Goal: Task Accomplishment & Management: Manage account settings

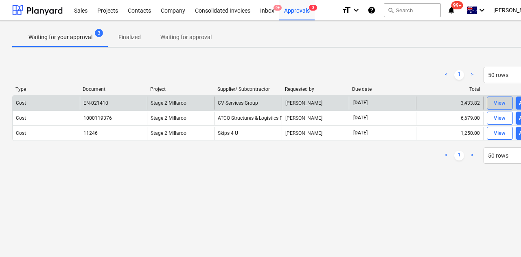
click at [494, 101] on div "View" at bounding box center [500, 103] width 12 height 9
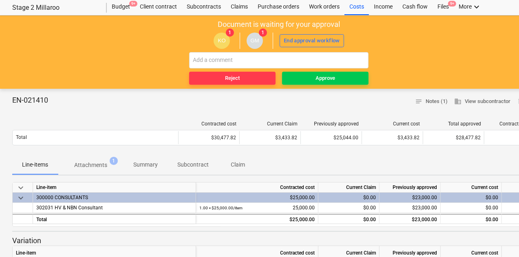
scroll to position [24, 0]
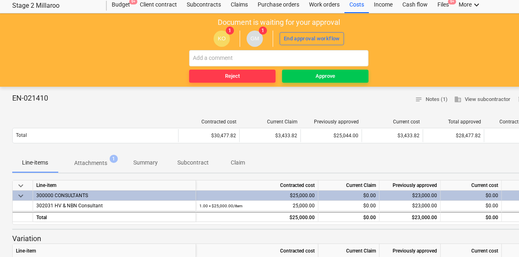
drag, startPoint x: 451, startPoint y: 1, endPoint x: 91, endPoint y: 68, distance: 365.5
click at [84, 65] on div "Document is waiting for your approval KO 1 GM 1 End approval workflow Reject Ap…" at bounding box center [278, 49] width 557 height 73
click at [350, 27] on div "KO 1 GM 1 End approval workflow" at bounding box center [278, 38] width 549 height 23
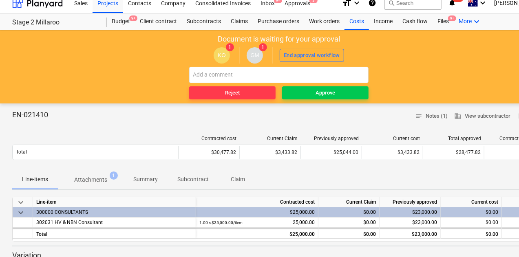
scroll to position [0, 0]
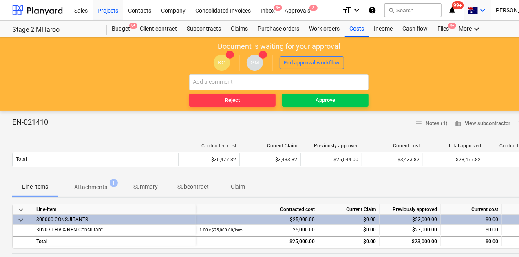
click at [487, 11] on icon "keyboard_arrow_down" at bounding box center [482, 10] width 10 height 10
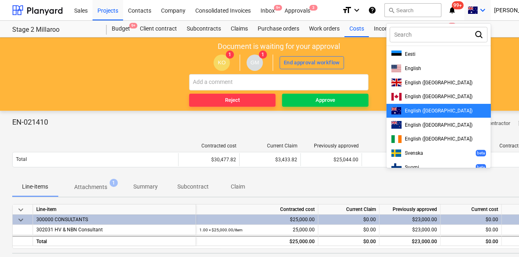
click at [499, 11] on div at bounding box center [259, 128] width 519 height 257
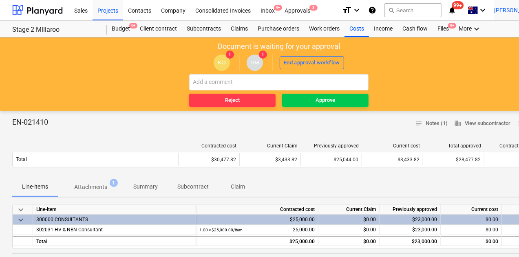
click at [515, 12] on span "[PERSON_NAME]" at bounding box center [514, 10] width 41 height 7
click at [507, 44] on div "Log out" at bounding box center [520, 44] width 49 height 13
